Goal: Check status: Check status

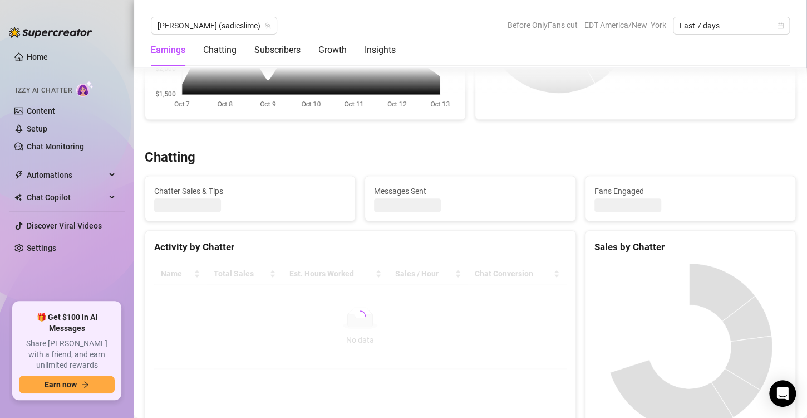
scroll to position [371, 0]
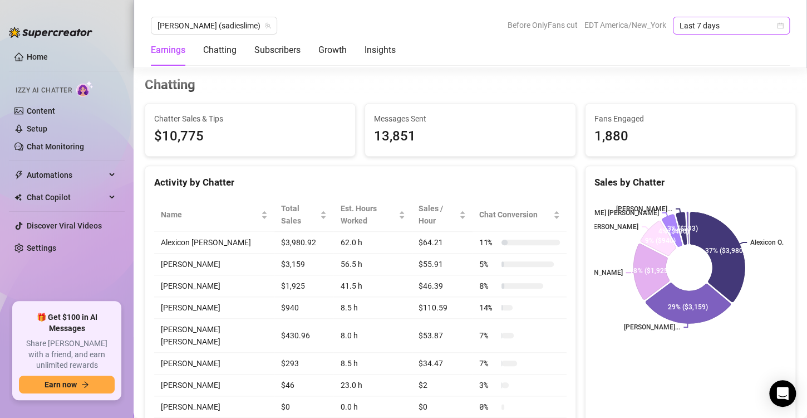
click at [780, 27] on icon "calendar" at bounding box center [780, 25] width 7 height 7
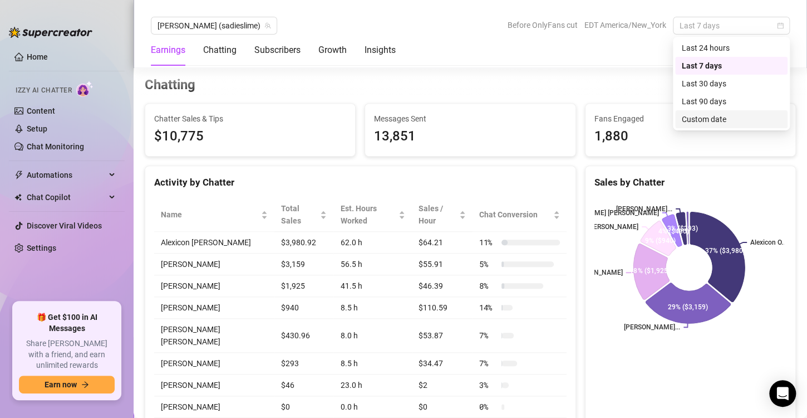
click at [712, 118] on div "Custom date" at bounding box center [731, 119] width 99 height 12
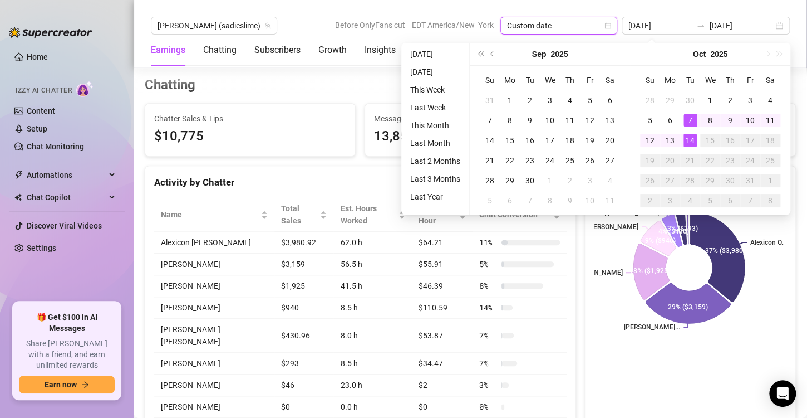
type input "[DATE]"
click at [690, 140] on div "14" at bounding box center [690, 140] width 13 height 13
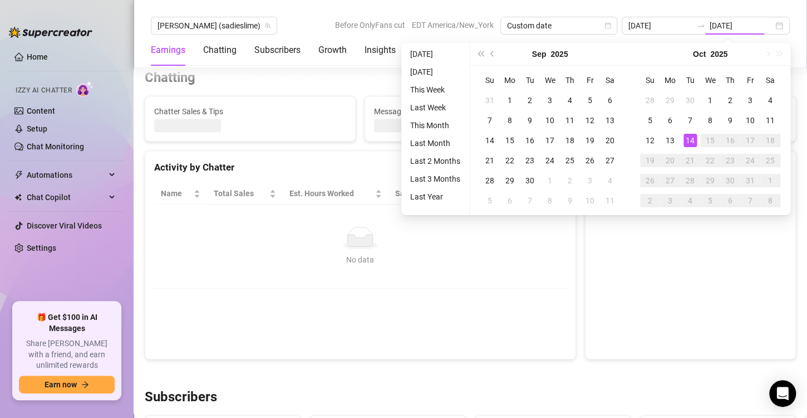
type input "[DATE]"
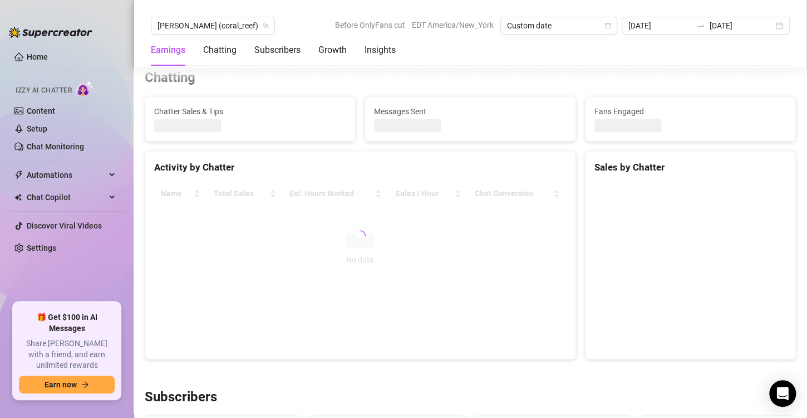
scroll to position [379, 0]
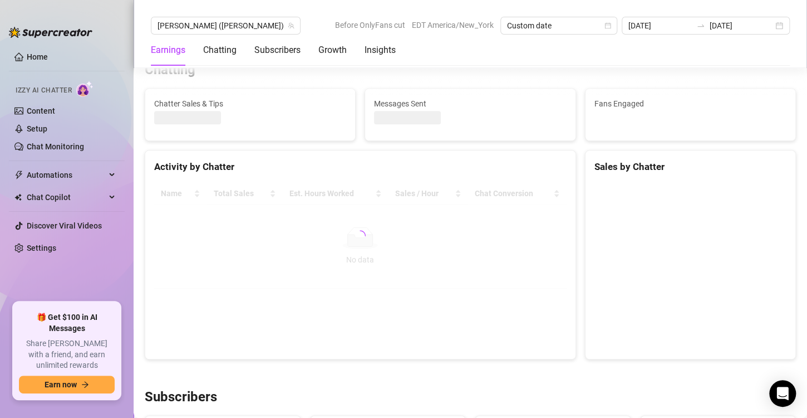
scroll to position [386, 0]
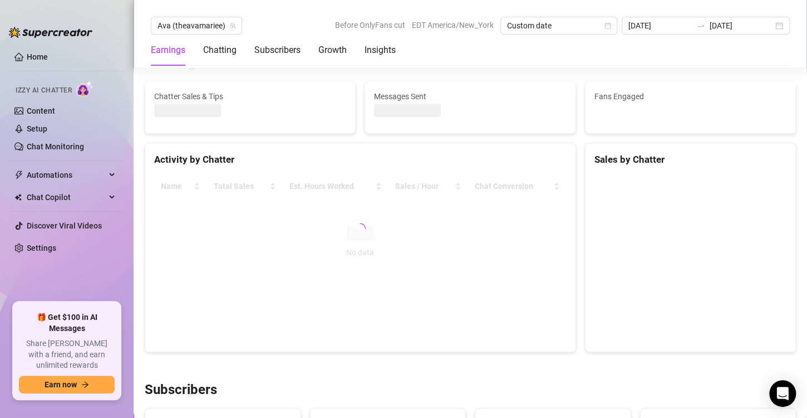
scroll to position [394, 0]
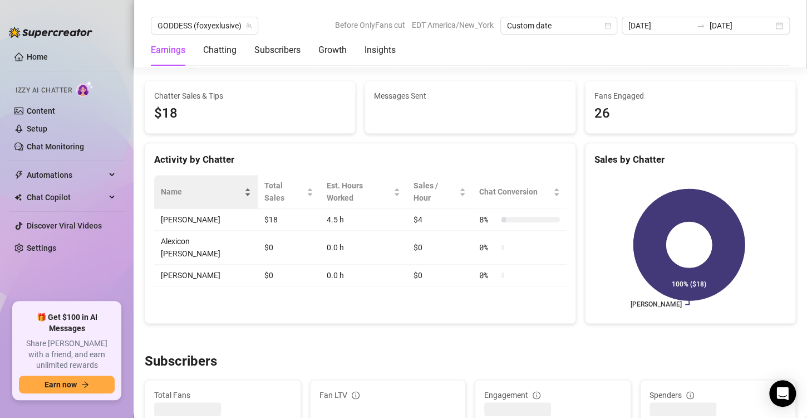
scroll to position [401, 0]
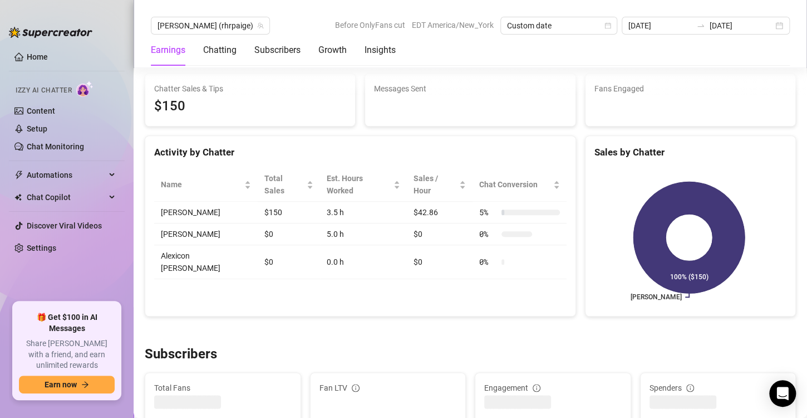
scroll to position [409, 0]
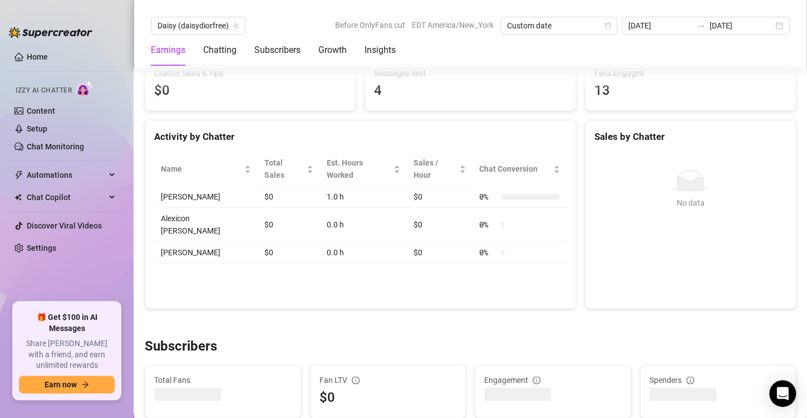
scroll to position [424, 0]
